Goal: Task Accomplishment & Management: Use online tool/utility

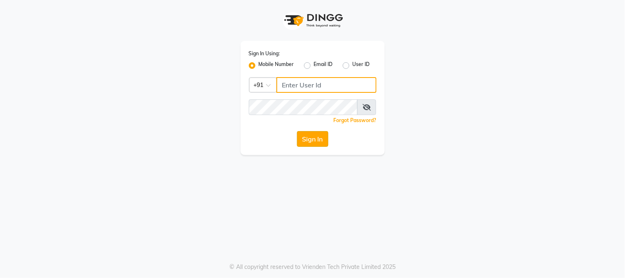
type input "8530660333"
click at [310, 138] on button "Sign In" at bounding box center [312, 139] width 31 height 16
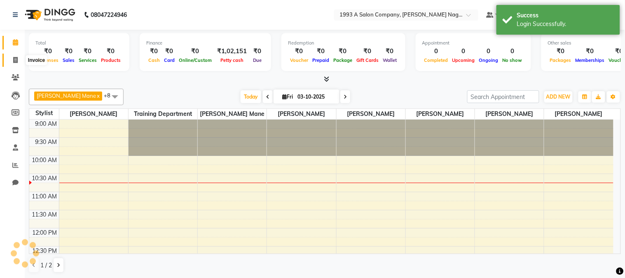
click at [12, 56] on span at bounding box center [15, 60] width 14 height 9
select select "service"
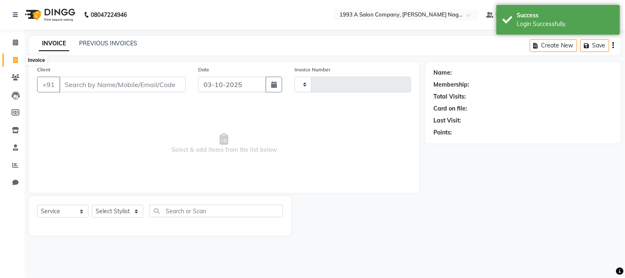
type input "2180"
select select "144"
